Goal: Task Accomplishment & Management: Manage account settings

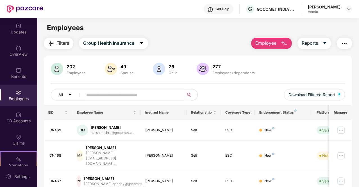
click at [150, 96] on input "text" at bounding box center [131, 94] width 90 height 8
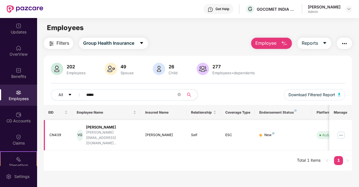
type input "*****"
click at [340, 131] on img at bounding box center [340, 135] width 9 height 9
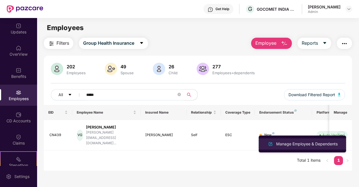
click at [314, 143] on div "Manage Employee & Dependents" at bounding box center [307, 144] width 64 height 6
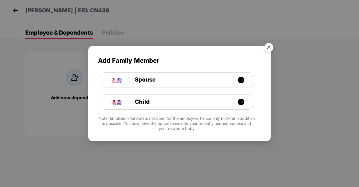
click at [268, 47] on img "Close" at bounding box center [269, 48] width 16 height 16
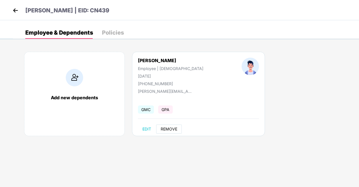
click at [167, 129] on span "REMOVE" at bounding box center [169, 129] width 17 height 4
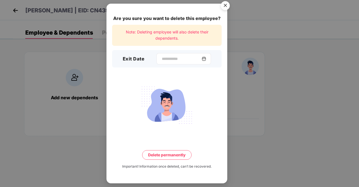
click at [205, 60] on img at bounding box center [204, 58] width 4 height 4
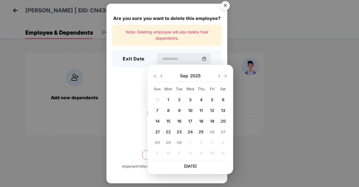
click at [179, 100] on span "2" at bounding box center [179, 99] width 3 height 5
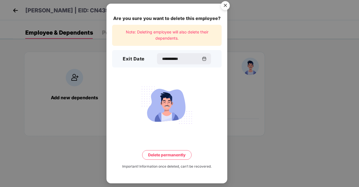
type input "**********"
click at [173, 155] on button "Delete permanently" at bounding box center [166, 155] width 49 height 10
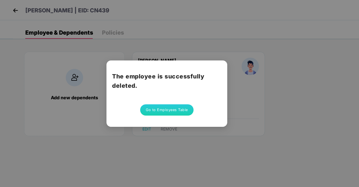
click at [261, 101] on div "The employee is successfully deleted. Go to Employees Table" at bounding box center [179, 93] width 359 height 187
